Goal: Transaction & Acquisition: Obtain resource

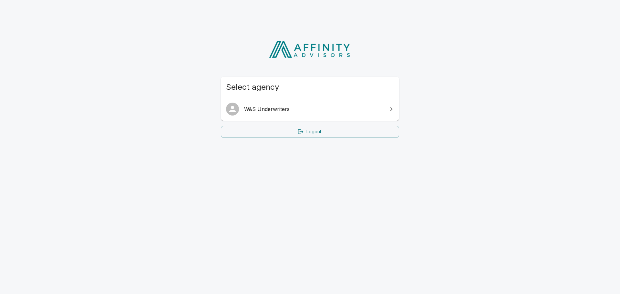
click at [324, 112] on span "W&S Underwriters" at bounding box center [313, 109] width 139 height 8
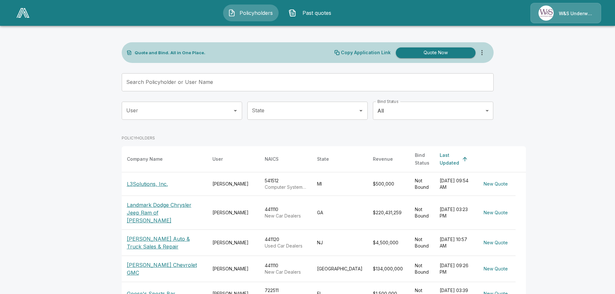
click at [221, 83] on input "Search Policyholder or User Name" at bounding box center [304, 82] width 365 height 18
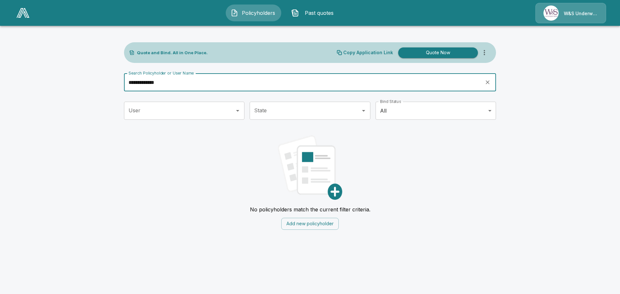
type input "**********"
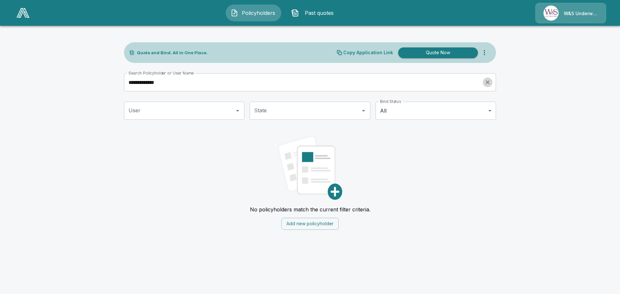
click at [441, 53] on button "Quote Now" at bounding box center [438, 52] width 80 height 11
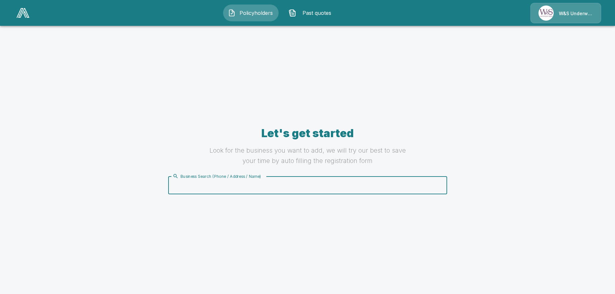
click at [252, 187] on input "Business Search (Phone / Address / Name)" at bounding box center [306, 185] width 271 height 12
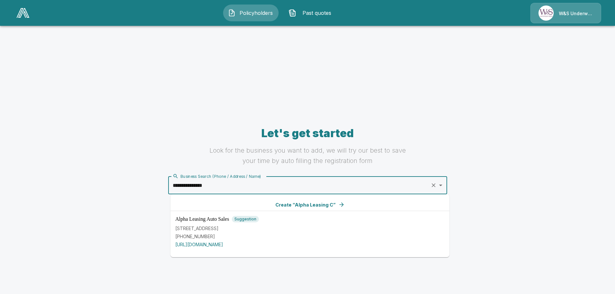
type input "**********"
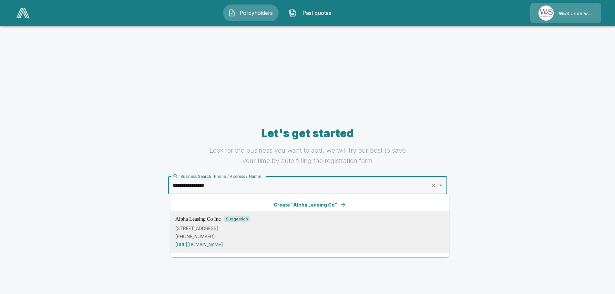
click at [249, 229] on p "215 S Hurstbourne Pkwy # 103, Louisville, KY 40222, USA" at bounding box center [309, 228] width 269 height 7
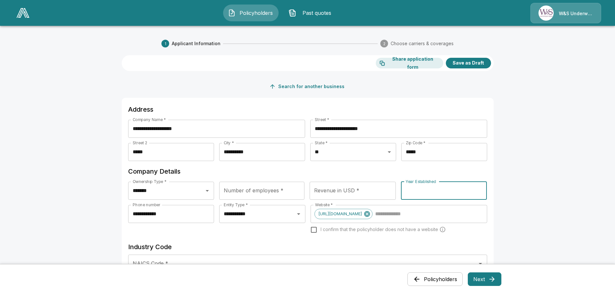
click at [458, 193] on input "Year Established" at bounding box center [444, 191] width 86 height 18
type input "****"
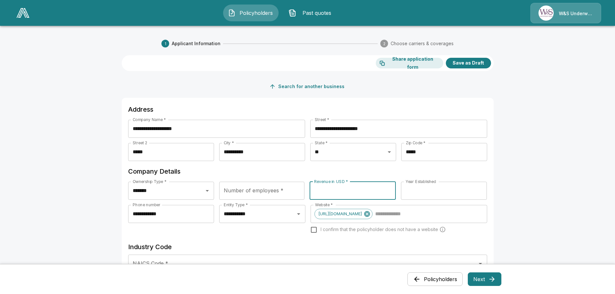
click at [349, 190] on input "Revenue in USD *" at bounding box center [353, 191] width 86 height 18
type input "********"
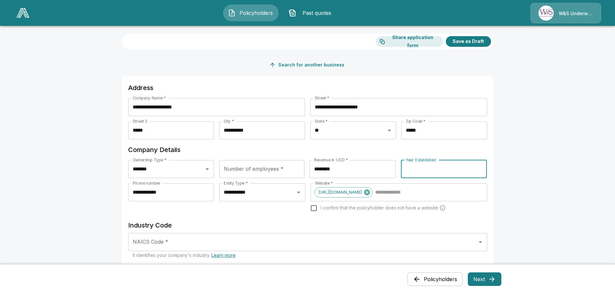
scroll to position [65, 0]
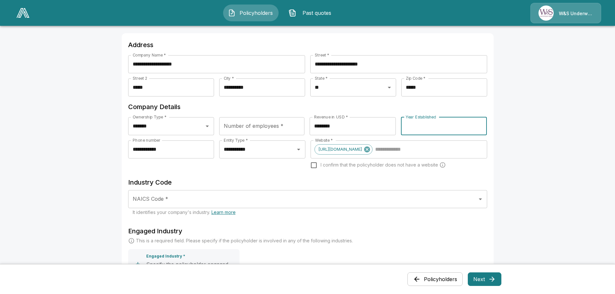
click at [308, 201] on input "NAICS Code *" at bounding box center [302, 199] width 343 height 12
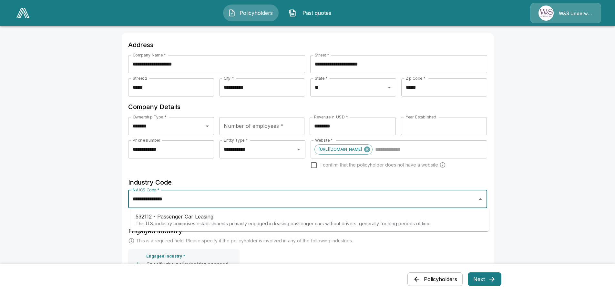
click at [306, 222] on p "This U.S. industry comprises establishments primarily engaged in leasing passen…" at bounding box center [284, 223] width 296 height 6
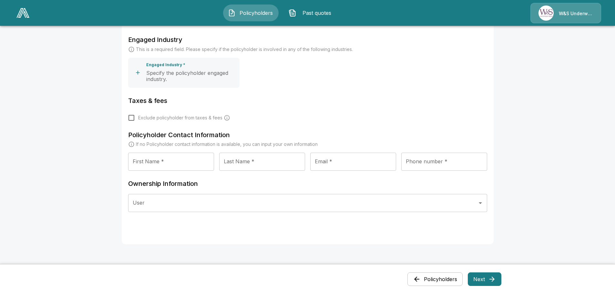
scroll to position [258, 0]
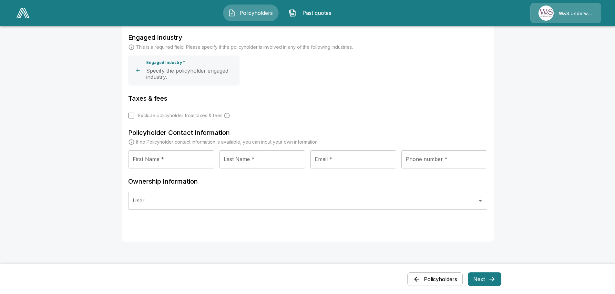
type input "**********"
click at [197, 159] on input "First Name *" at bounding box center [171, 159] width 86 height 18
type input "******"
type input "*******"
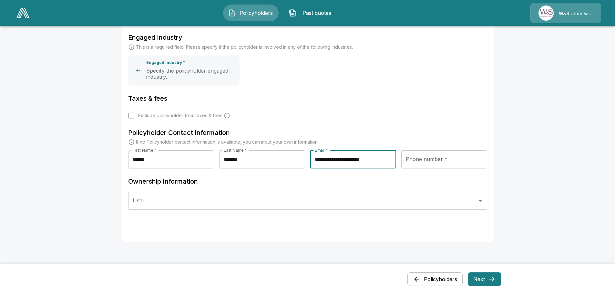
type input "**********"
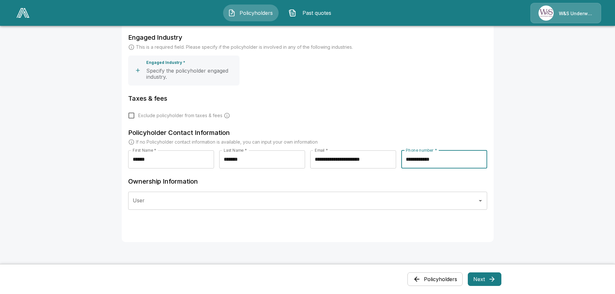
type input "**********"
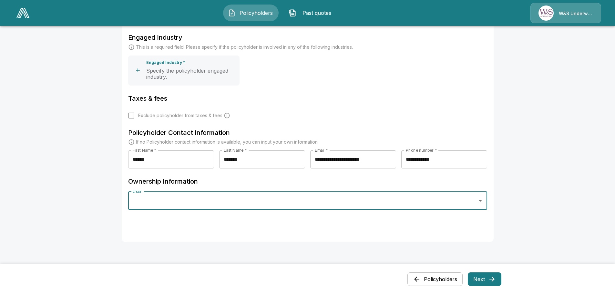
click at [482, 200] on icon "Open" at bounding box center [480, 201] width 3 height 2
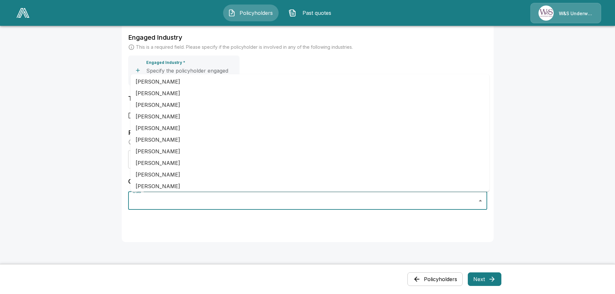
scroll to position [1291, 0]
click at [408, 85] on li "Laura Lephew" at bounding box center [309, 82] width 359 height 12
type input "**********"
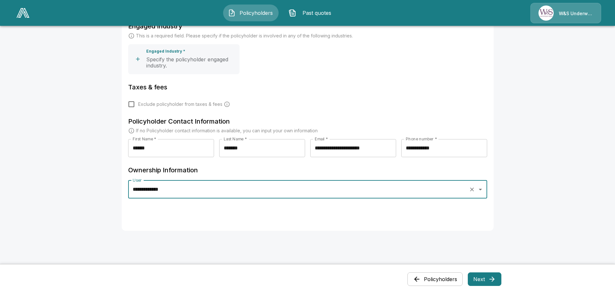
scroll to position [287, 0]
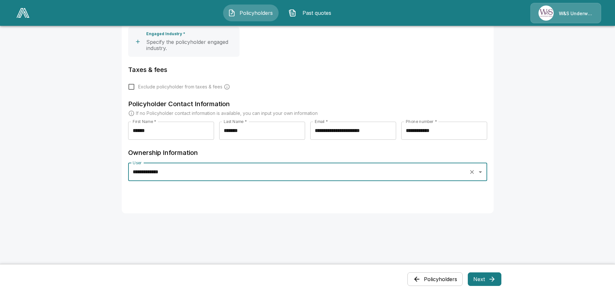
click at [483, 279] on button "Next" at bounding box center [485, 279] width 34 height 14
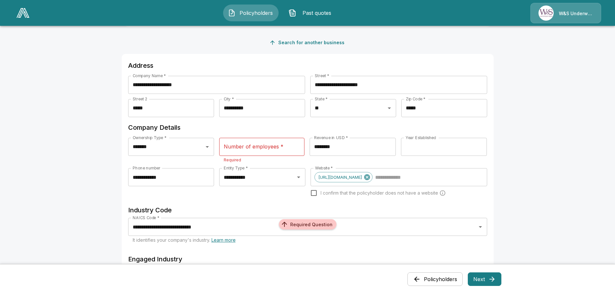
scroll to position [44, 0]
click at [275, 150] on input "Number of employees *" at bounding box center [261, 147] width 85 height 18
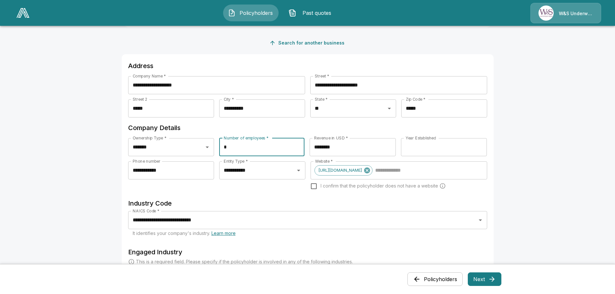
type input "*"
type input "**********"
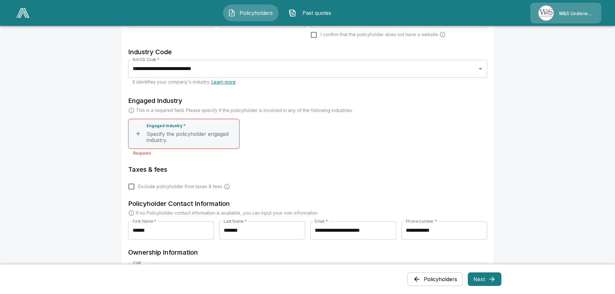
scroll to position [205, 0]
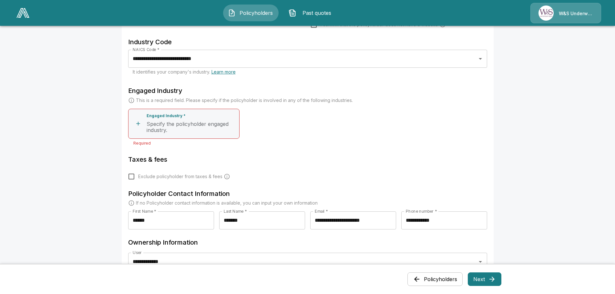
click at [165, 115] on p "Engaged Industry *" at bounding box center [166, 116] width 39 height 5
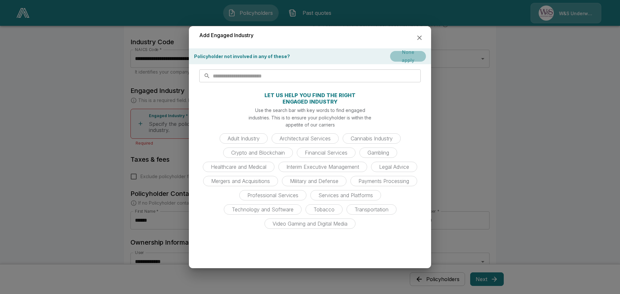
click at [413, 58] on button "None apply" at bounding box center [408, 56] width 36 height 11
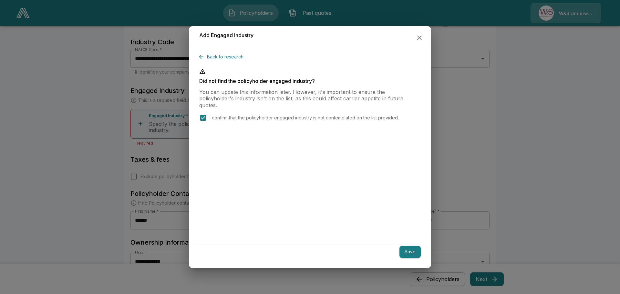
click at [410, 251] on button "Save" at bounding box center [409, 252] width 21 height 12
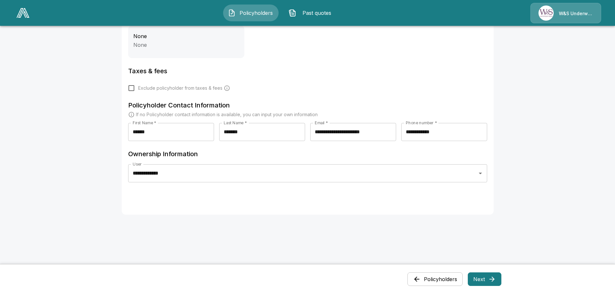
scroll to position [300, 0]
click at [496, 279] on icon "button" at bounding box center [492, 279] width 8 height 8
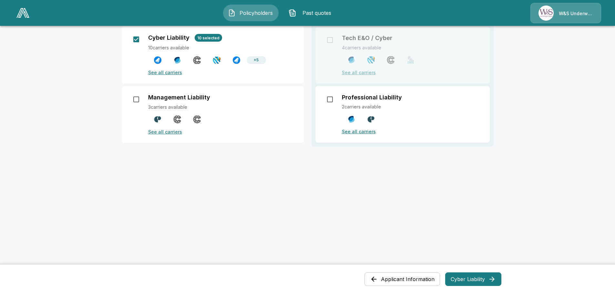
scroll to position [97, 0]
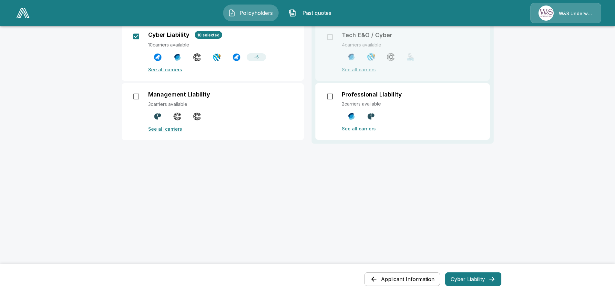
click at [466, 279] on button "Cyber Liability" at bounding box center [473, 279] width 56 height 14
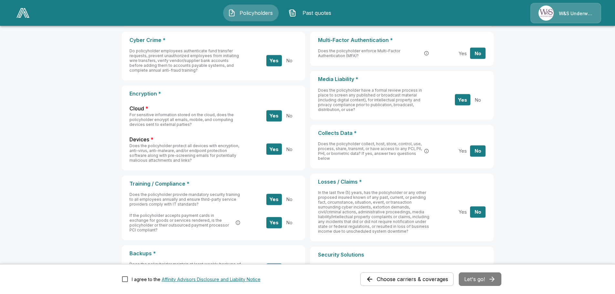
scroll to position [0, 0]
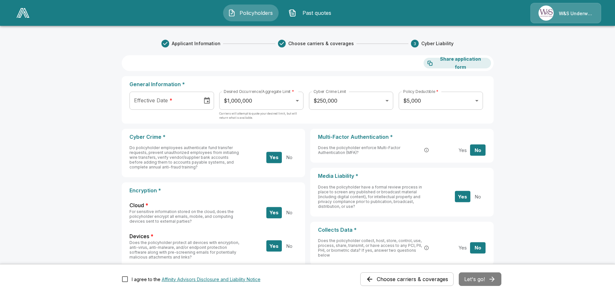
type input "**********"
click at [164, 100] on input "**********" at bounding box center [163, 101] width 68 height 18
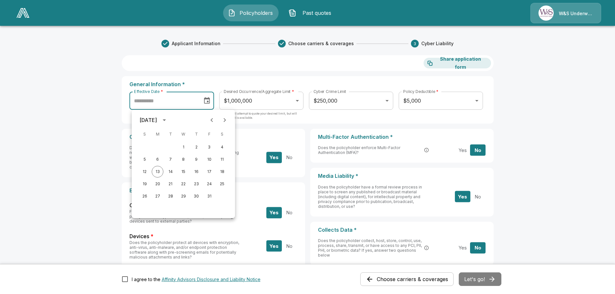
click at [209, 100] on icon "Choose date" at bounding box center [207, 101] width 8 height 8
type input "**********"
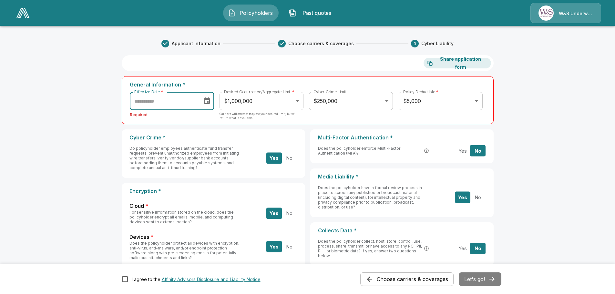
click at [210, 99] on icon "Choose date" at bounding box center [207, 100] width 6 height 6
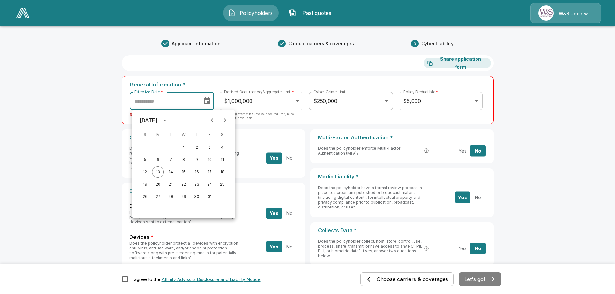
click at [224, 120] on icon "Next month" at bounding box center [225, 121] width 8 height 8
click at [224, 148] on button "1" at bounding box center [223, 148] width 12 height 12
type input "**********"
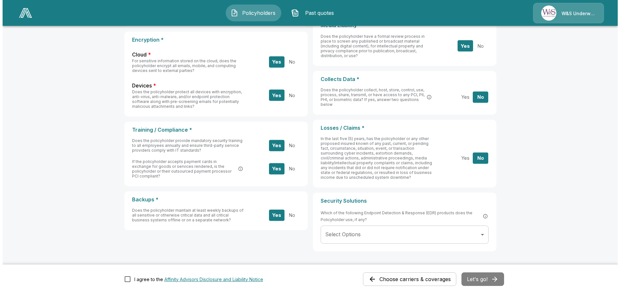
scroll to position [161, 0]
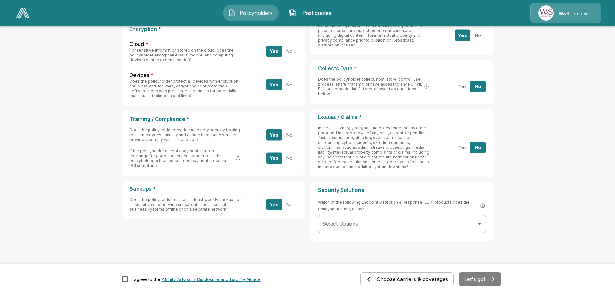
click at [482, 223] on body "**********" at bounding box center [307, 75] width 615 height 472
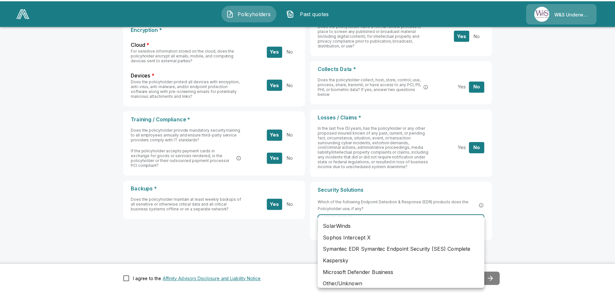
scroll to position [194, 0]
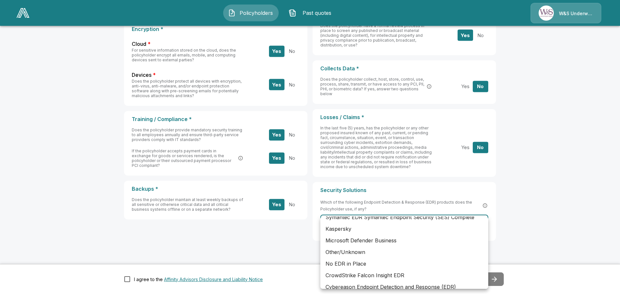
click at [456, 252] on li "Other/Unknown" at bounding box center [404, 252] width 168 height 12
type input "**********"
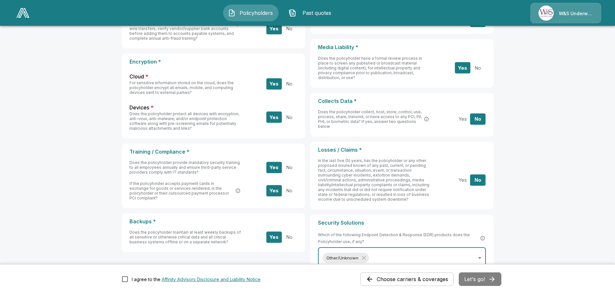
scroll to position [129, 0]
click at [473, 276] on div "Choose carriers & coverages Let's go!" at bounding box center [430, 279] width 141 height 14
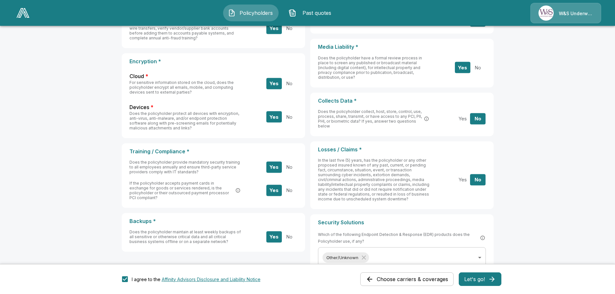
click at [474, 278] on button "Let's go!" at bounding box center [480, 279] width 43 height 14
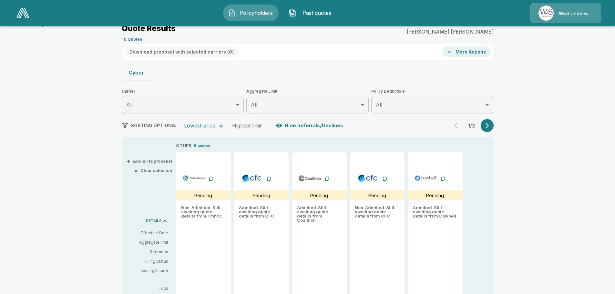
scroll to position [125, 0]
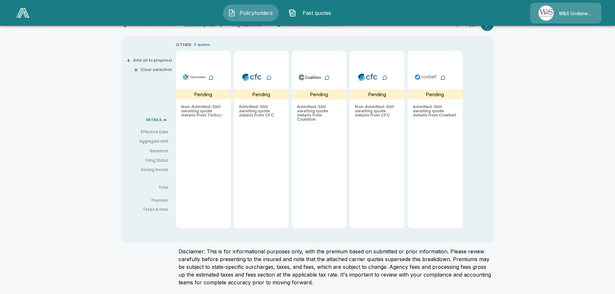
type input "*******"
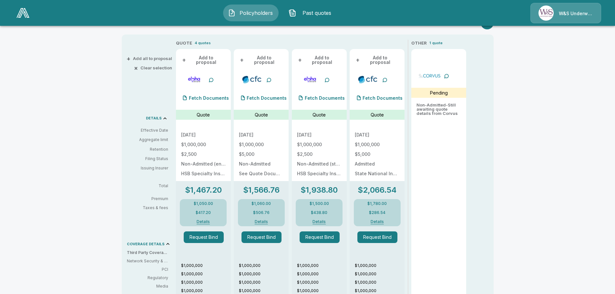
scroll to position [89, 0]
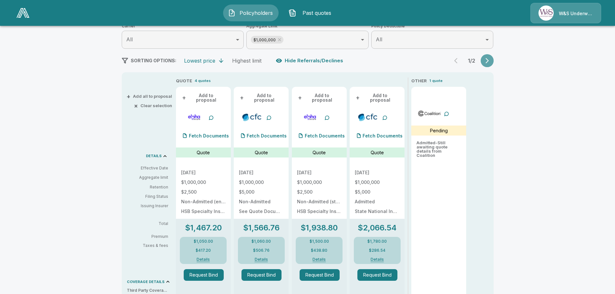
click at [489, 62] on icon "button" at bounding box center [487, 60] width 6 height 6
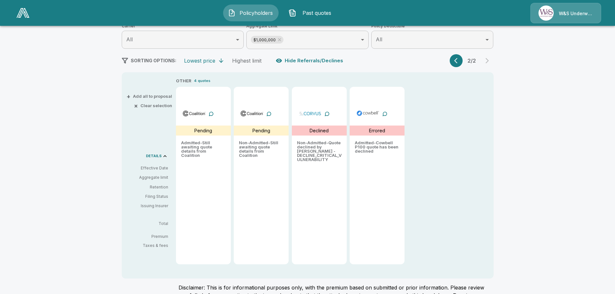
click at [459, 59] on icon "button" at bounding box center [457, 60] width 6 height 6
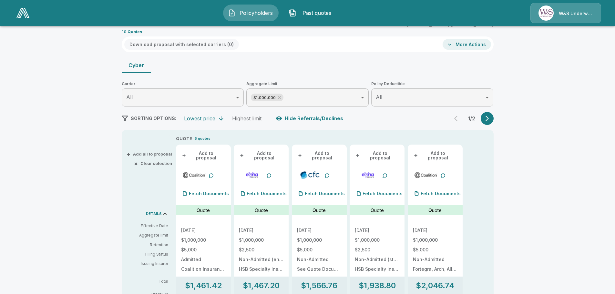
scroll to position [0, 0]
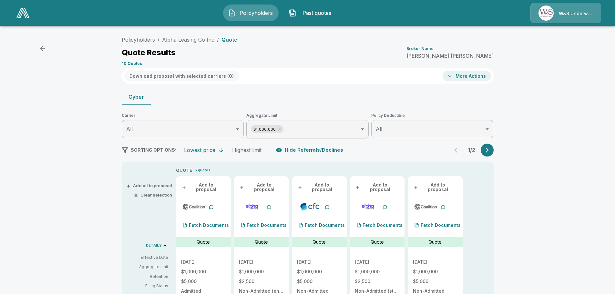
click at [185, 39] on link "Alpha Leasing Co Inc" at bounding box center [188, 39] width 52 height 6
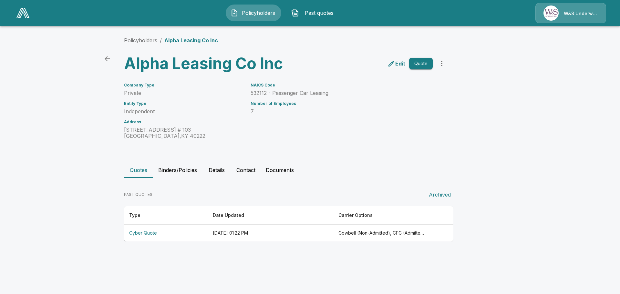
click at [400, 61] on p "Edit" at bounding box center [400, 64] width 10 height 8
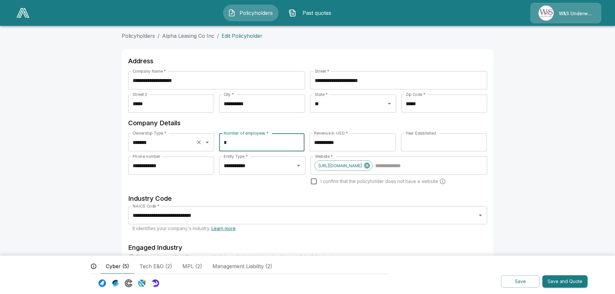
drag, startPoint x: 232, startPoint y: 144, endPoint x: 203, endPoint y: 144, distance: 28.4
click at [203, 144] on div "**********" at bounding box center [307, 144] width 359 height 23
type input "**"
click at [574, 281] on button "Save and Quote" at bounding box center [564, 281] width 45 height 13
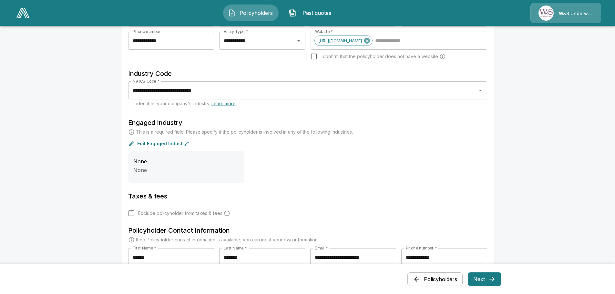
scroll to position [194, 0]
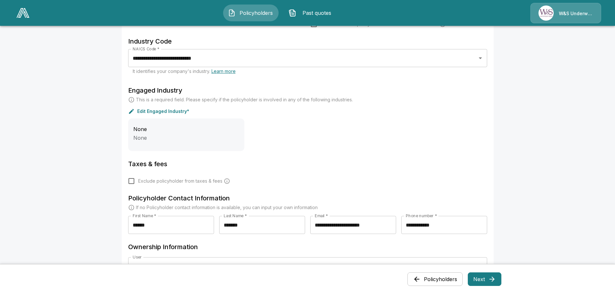
click at [491, 279] on icon "button" at bounding box center [492, 279] width 8 height 8
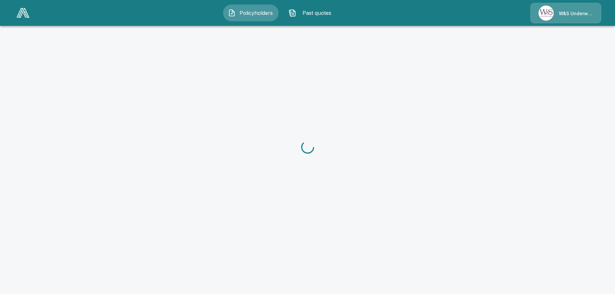
scroll to position [0, 0]
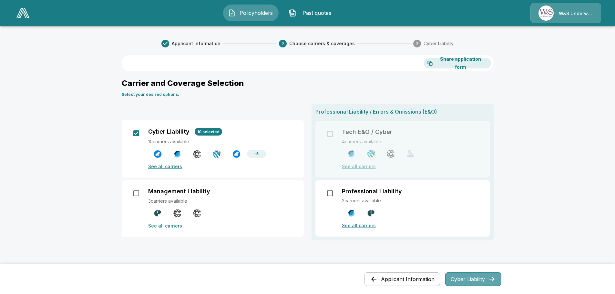
click at [481, 281] on button "Cyber Liability" at bounding box center [473, 279] width 56 height 14
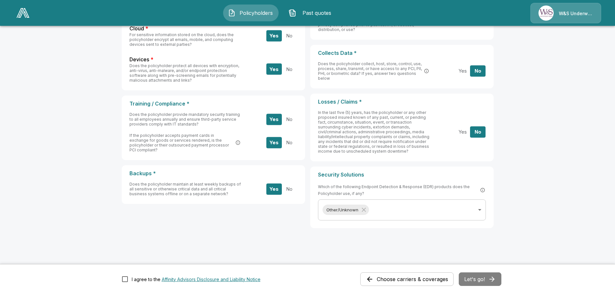
scroll to position [181, 0]
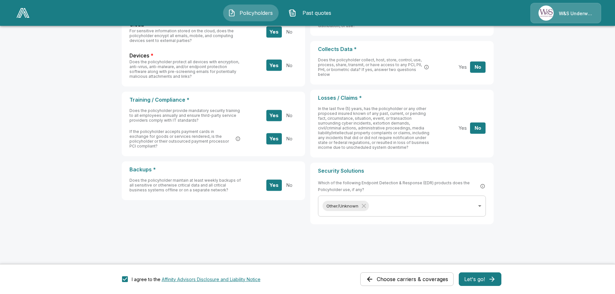
click at [487, 277] on button "Let's go!" at bounding box center [480, 279] width 43 height 14
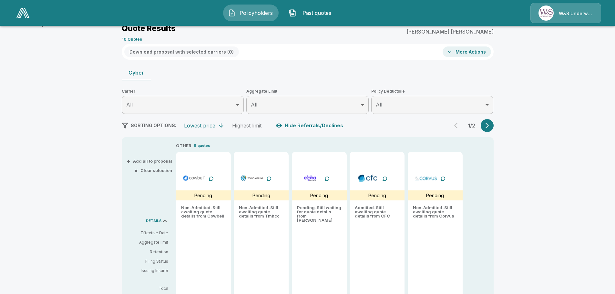
scroll to position [125, 0]
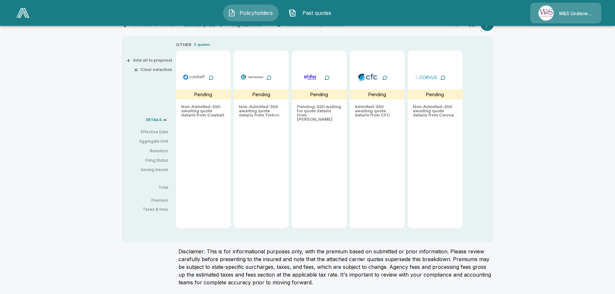
type input "*******"
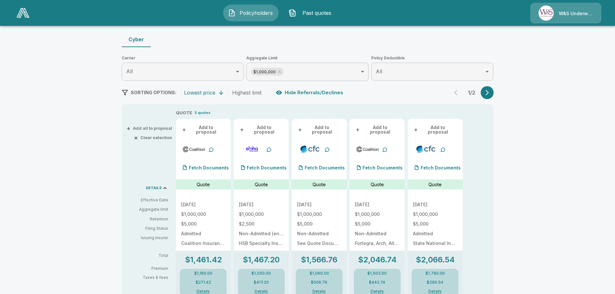
scroll to position [57, 0]
click at [489, 91] on icon "button" at bounding box center [487, 92] width 3 height 5
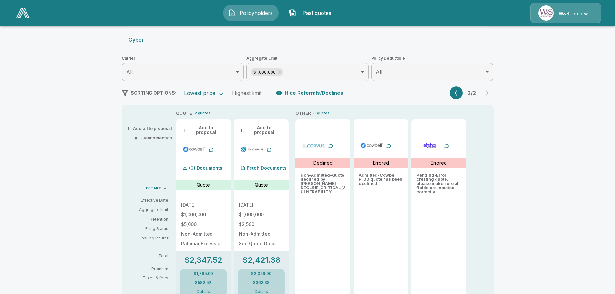
click at [379, 163] on p "Errored" at bounding box center [381, 162] width 16 height 7
click at [456, 95] on icon "button" at bounding box center [457, 93] width 6 height 6
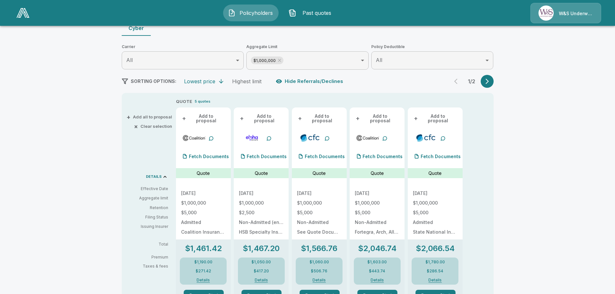
scroll to position [0, 0]
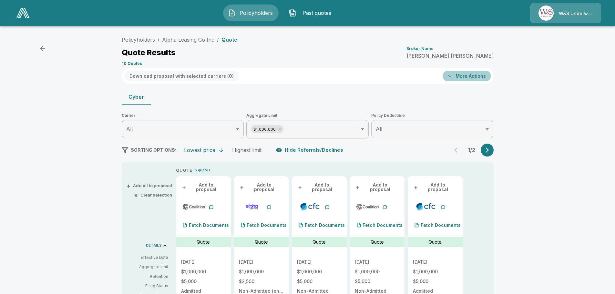
click at [467, 77] on button "More Actions" at bounding box center [467, 76] width 48 height 11
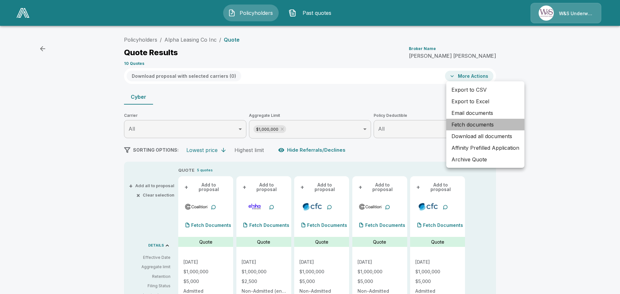
click at [473, 124] on li "Fetch documents" at bounding box center [485, 125] width 78 height 12
click at [387, 50] on div at bounding box center [310, 147] width 620 height 294
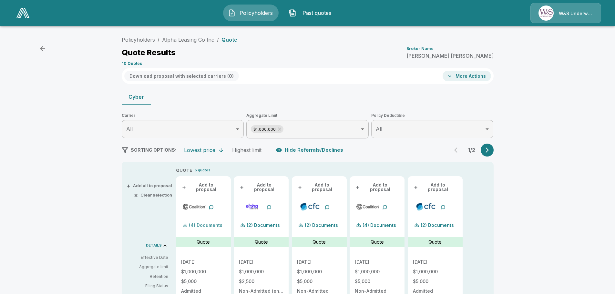
click at [199, 223] on p "(4) Documents" at bounding box center [206, 225] width 34 height 5
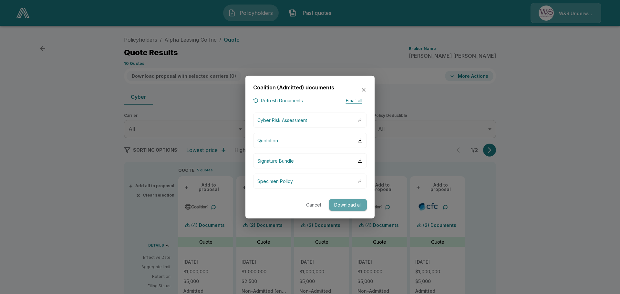
click at [342, 202] on button "Download all" at bounding box center [348, 205] width 38 height 12
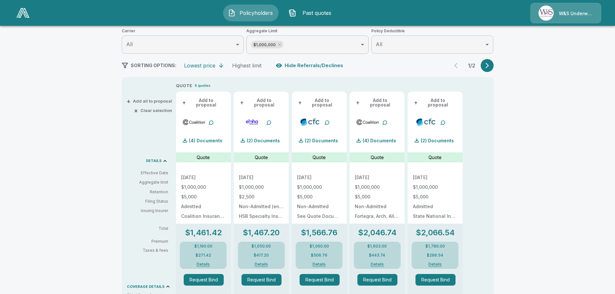
scroll to position [97, 0]
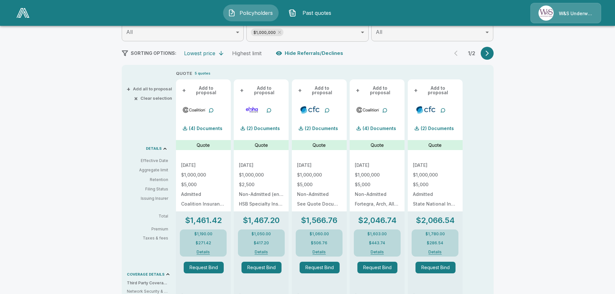
click at [204, 250] on button "Details" at bounding box center [203, 252] width 29 height 4
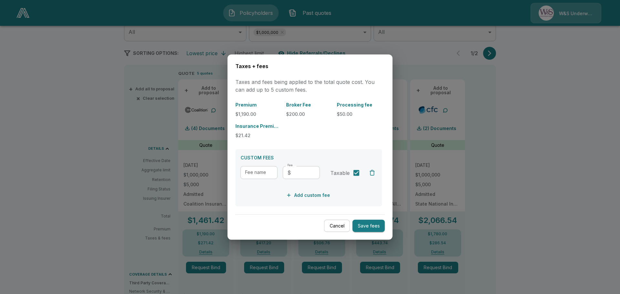
click at [338, 226] on button "Cancel" at bounding box center [337, 226] width 26 height 13
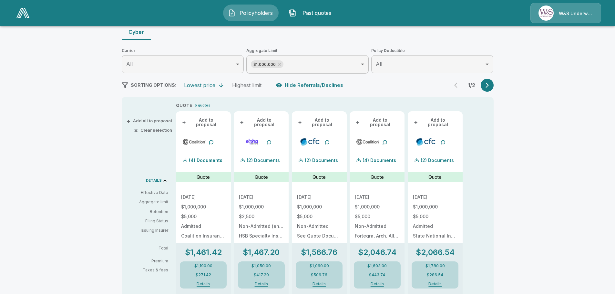
scroll to position [65, 0]
click at [201, 158] on p "(4) Documents" at bounding box center [206, 160] width 34 height 5
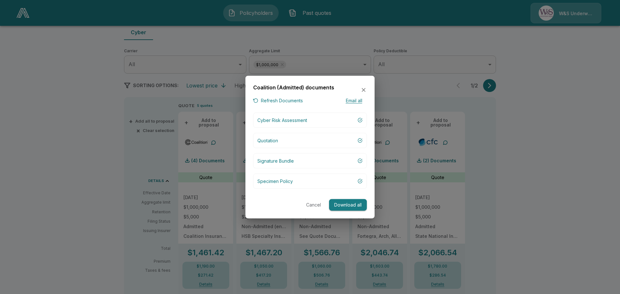
click at [358, 100] on button "Email all" at bounding box center [354, 101] width 26 height 8
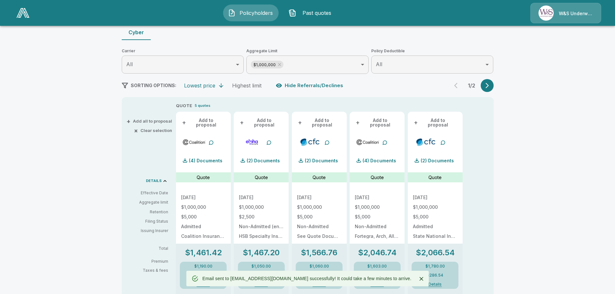
click at [419, 279] on icon "Close" at bounding box center [421, 279] width 4 height 4
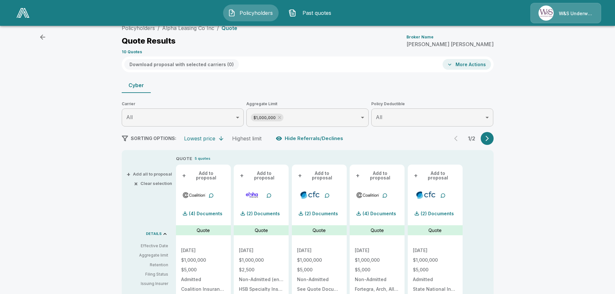
scroll to position [0, 0]
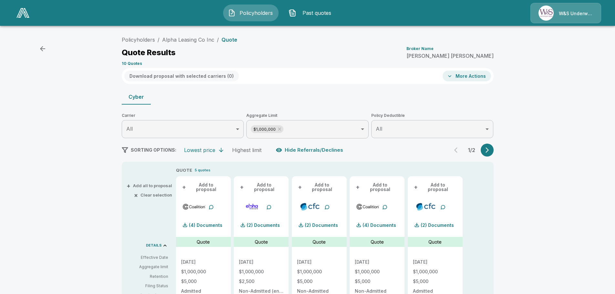
click at [452, 77] on icon "button" at bounding box center [449, 76] width 6 height 6
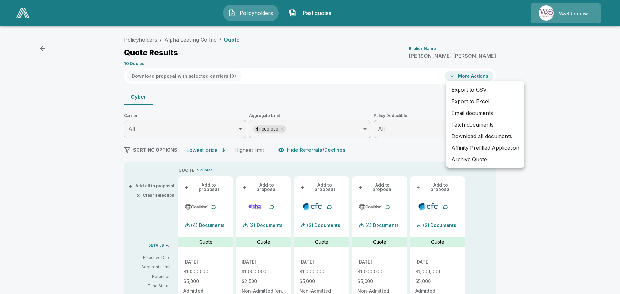
click at [577, 157] on div at bounding box center [310, 147] width 620 height 294
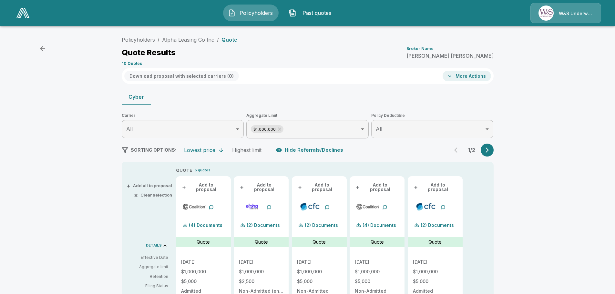
click at [490, 150] on icon "button" at bounding box center [487, 150] width 6 height 6
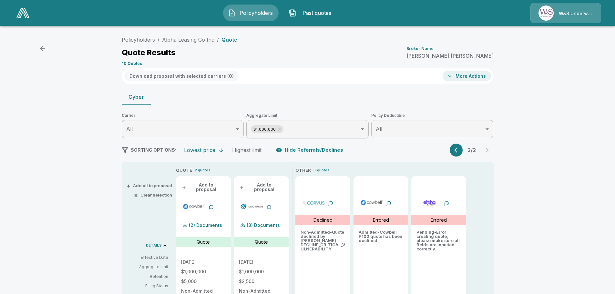
click at [468, 77] on button "More Actions" at bounding box center [467, 76] width 48 height 11
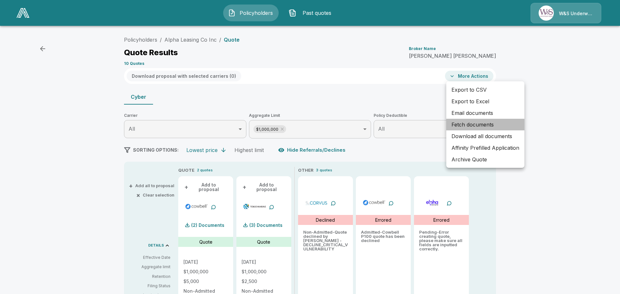
click at [480, 124] on li "Fetch documents" at bounding box center [485, 125] width 78 height 12
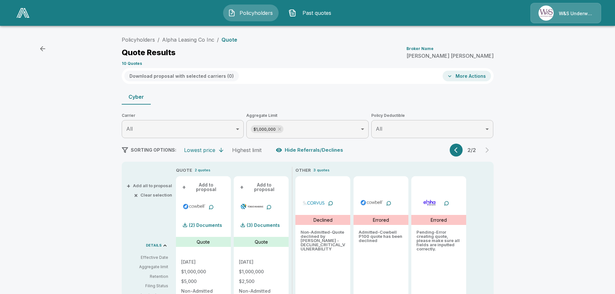
click at [436, 94] on div "Cyber" at bounding box center [308, 96] width 372 height 15
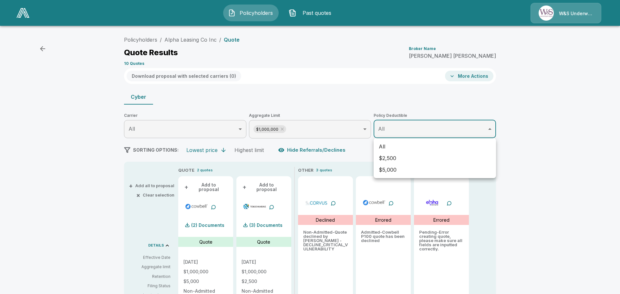
click at [465, 128] on div at bounding box center [310, 147] width 620 height 294
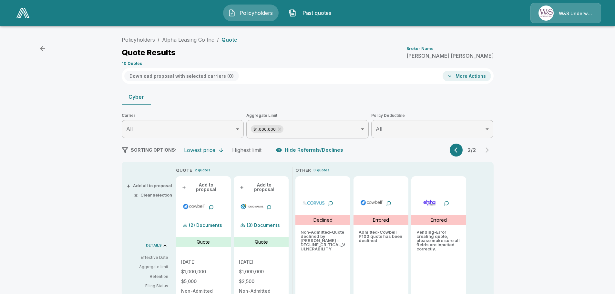
click at [250, 100] on div "Cyber" at bounding box center [308, 96] width 372 height 15
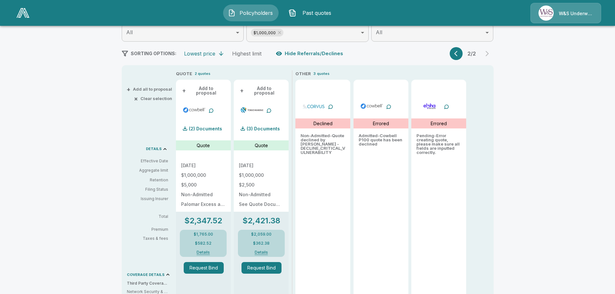
scroll to position [97, 0]
click at [459, 52] on icon "button" at bounding box center [457, 53] width 6 height 6
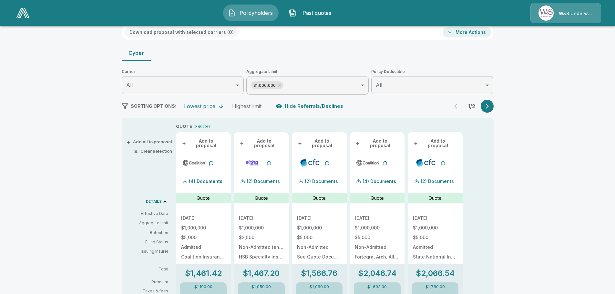
scroll to position [25, 0]
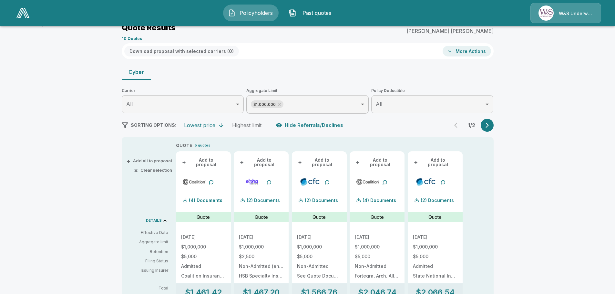
click at [185, 161] on span "+" at bounding box center [184, 162] width 4 height 5
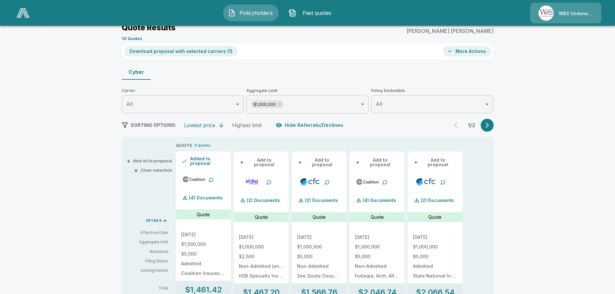
click at [249, 160] on button "+ Add to proposal" at bounding box center [261, 163] width 45 height 12
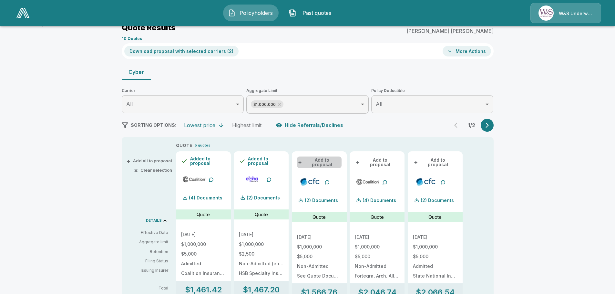
click at [322, 159] on button "+ Add to proposal" at bounding box center [319, 163] width 45 height 12
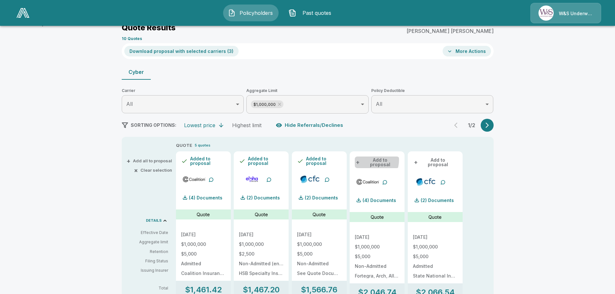
click at [369, 160] on button "+ Add to proposal" at bounding box center [377, 163] width 45 height 12
click at [433, 159] on button "+ Add to proposal" at bounding box center [435, 163] width 45 height 12
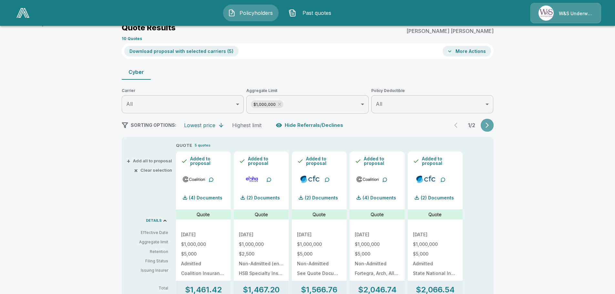
click at [489, 125] on icon "button" at bounding box center [487, 125] width 6 height 6
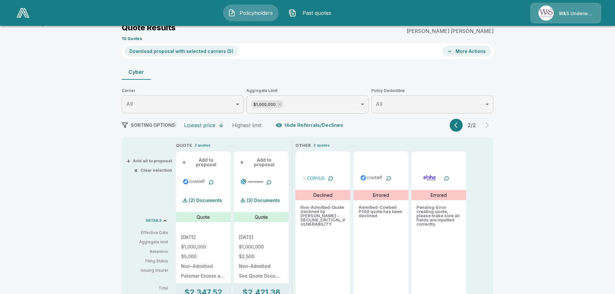
click at [199, 160] on button "+ Add to proposal" at bounding box center [203, 163] width 45 height 12
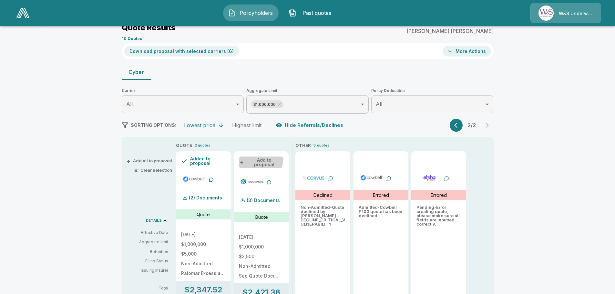
click at [259, 159] on button "+ Add to proposal" at bounding box center [261, 163] width 45 height 12
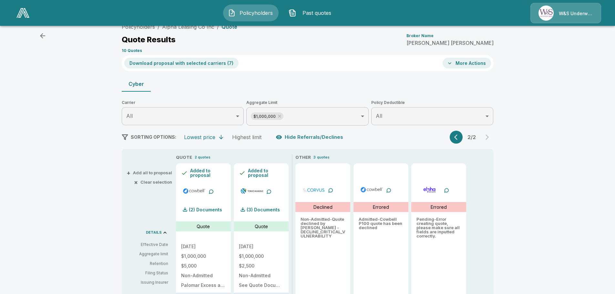
scroll to position [0, 0]
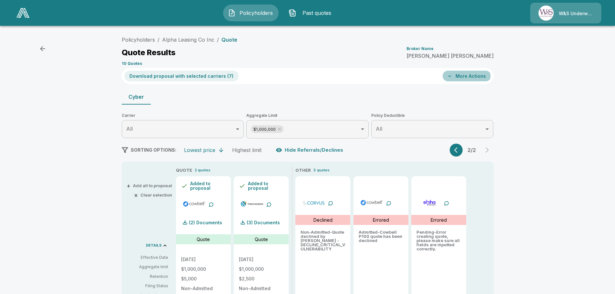
click at [458, 77] on button "More Actions" at bounding box center [467, 76] width 48 height 11
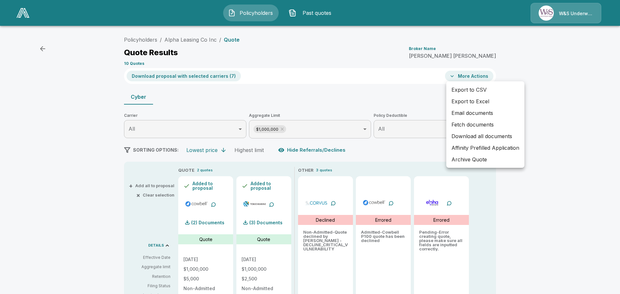
click at [384, 88] on div at bounding box center [310, 147] width 620 height 294
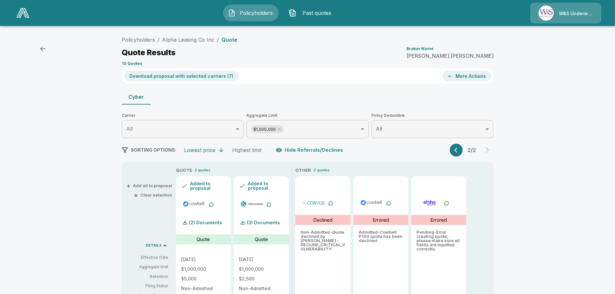
click at [460, 149] on icon "button" at bounding box center [457, 150] width 6 height 6
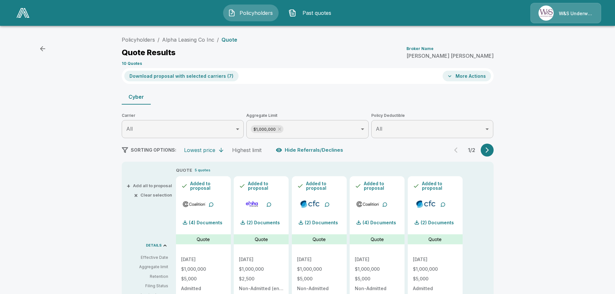
click at [202, 170] on p "5 quotes" at bounding box center [203, 170] width 16 height 5
click at [199, 75] on button "Download proposal with selected carriers ( 7 )" at bounding box center [181, 76] width 114 height 11
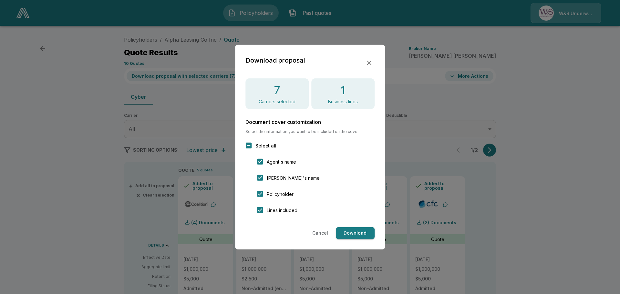
click at [353, 234] on button "Download" at bounding box center [355, 233] width 39 height 12
click at [370, 61] on icon "button" at bounding box center [369, 63] width 8 height 8
